Goal: Find specific page/section: Find specific page/section

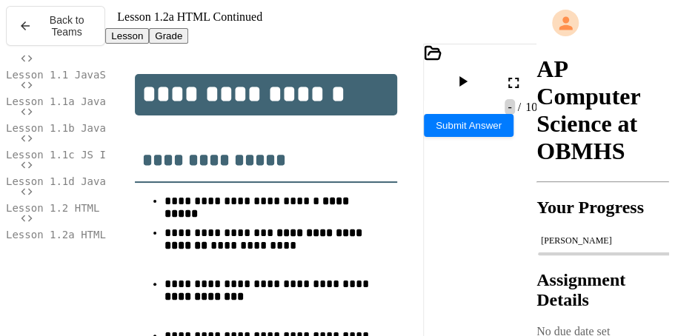
click at [519, 84] on icon at bounding box center [514, 83] width 18 height 18
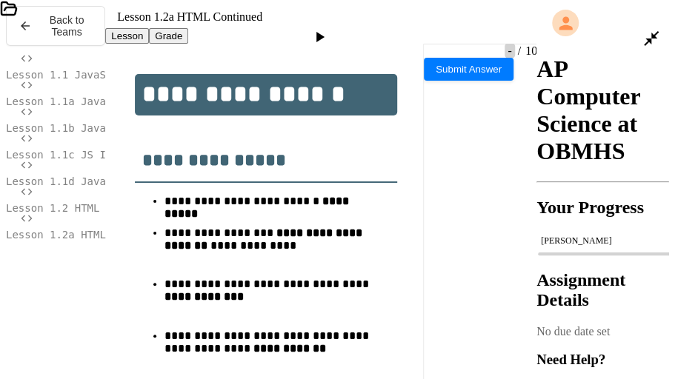
click at [328, 28] on icon at bounding box center [319, 37] width 18 height 18
click at [349, 85] on icon at bounding box center [344, 90] width 10 height 10
click at [328, 28] on icon at bounding box center [319, 37] width 18 height 18
click at [431, 85] on div at bounding box center [507, 91] width 337 height 13
click at [10, 70] on icon at bounding box center [5, 75] width 10 height 10
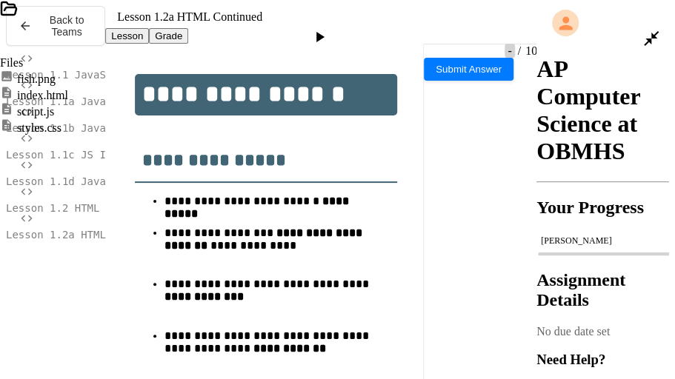
click at [657, 27] on div at bounding box center [658, 39] width 33 height 36
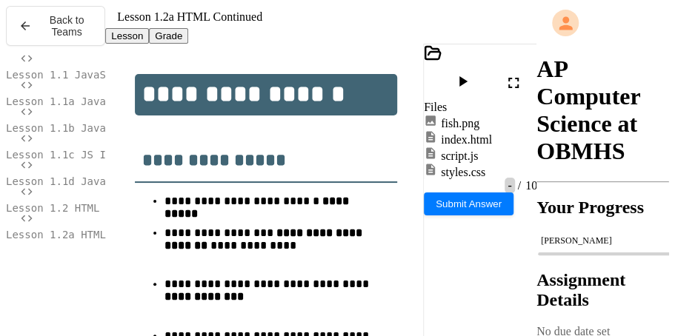
click at [451, 44] on div "Lesson Grade" at bounding box center [320, 36] width 431 height 16
